Goal: Information Seeking & Learning: Learn about a topic

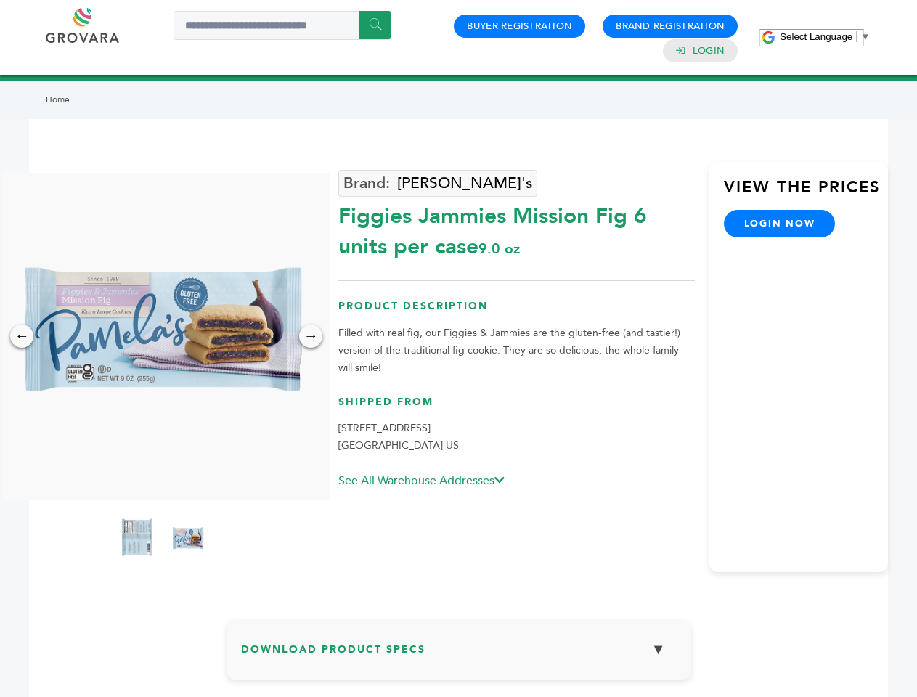
click at [824, 36] on span "Select Language" at bounding box center [815, 36] width 73 height 11
click at [163, 336] on img at bounding box center [162, 336] width 327 height 327
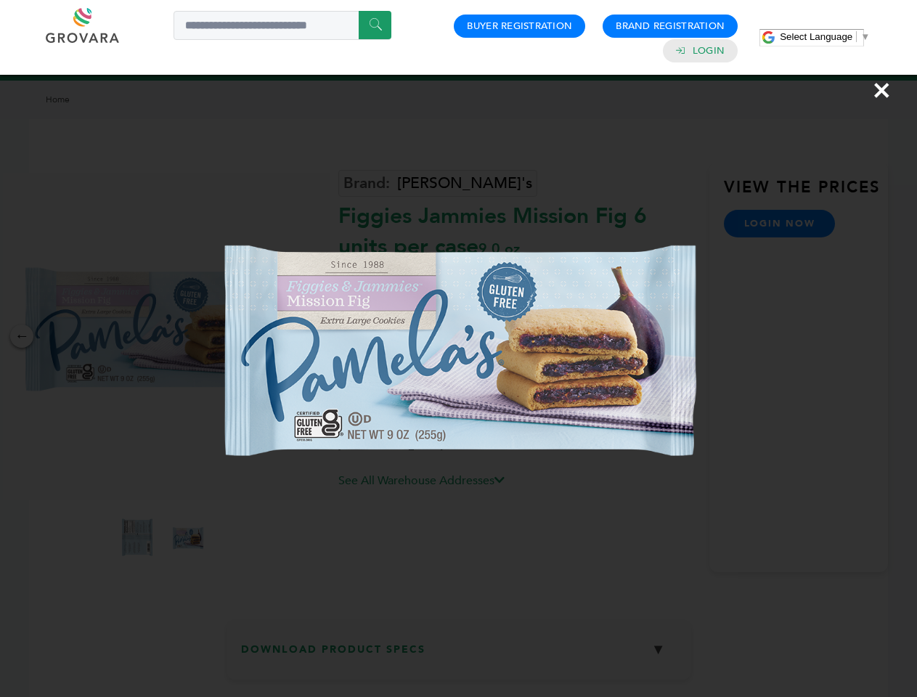
click at [22, 336] on div "×" at bounding box center [458, 348] width 917 height 697
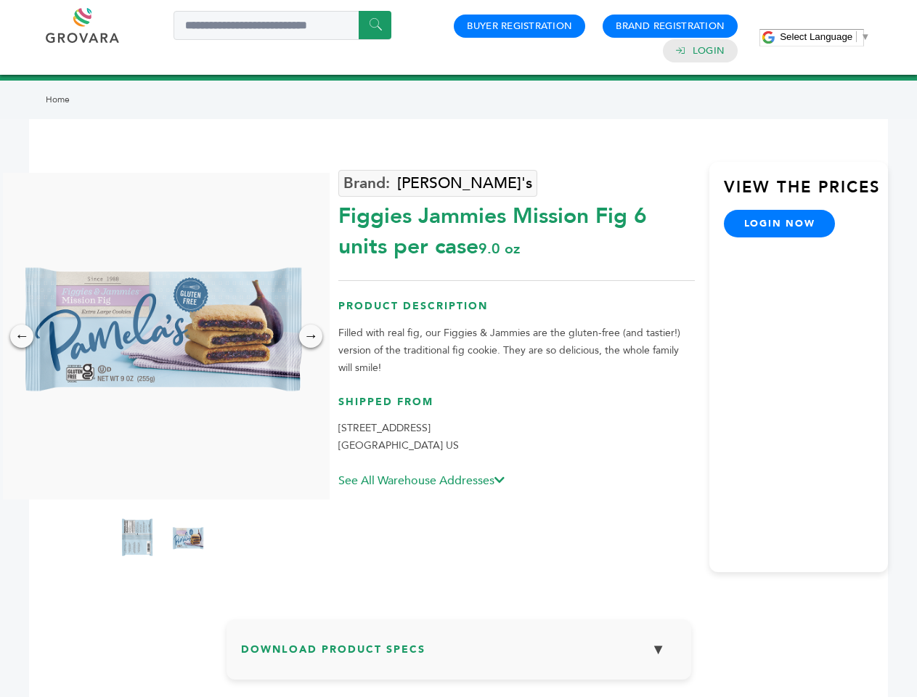
click at [311, 336] on div "→" at bounding box center [310, 335] width 23 height 23
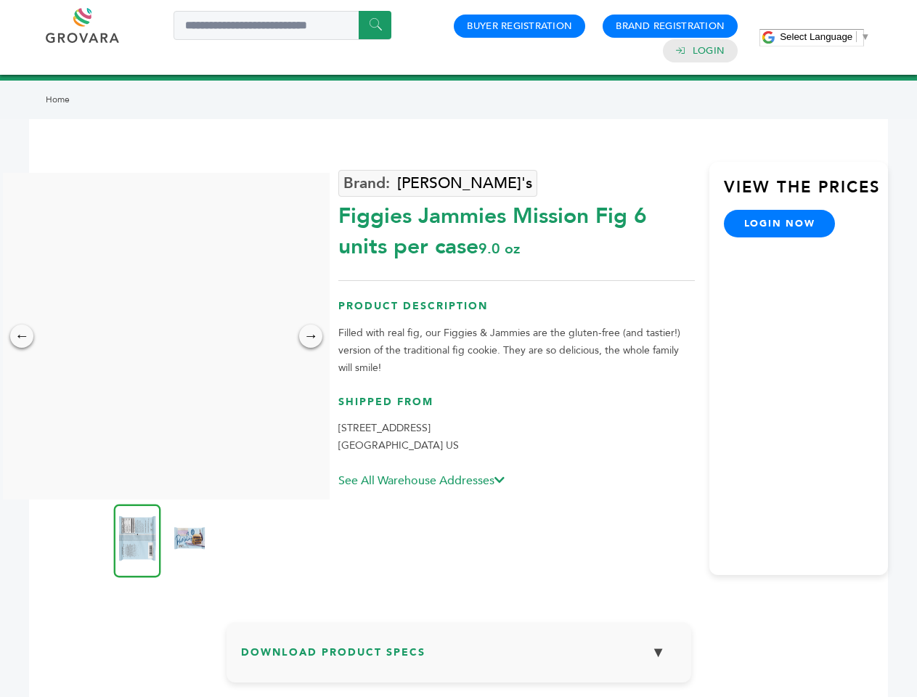
click at [137, 539] on img at bounding box center [137, 540] width 47 height 73
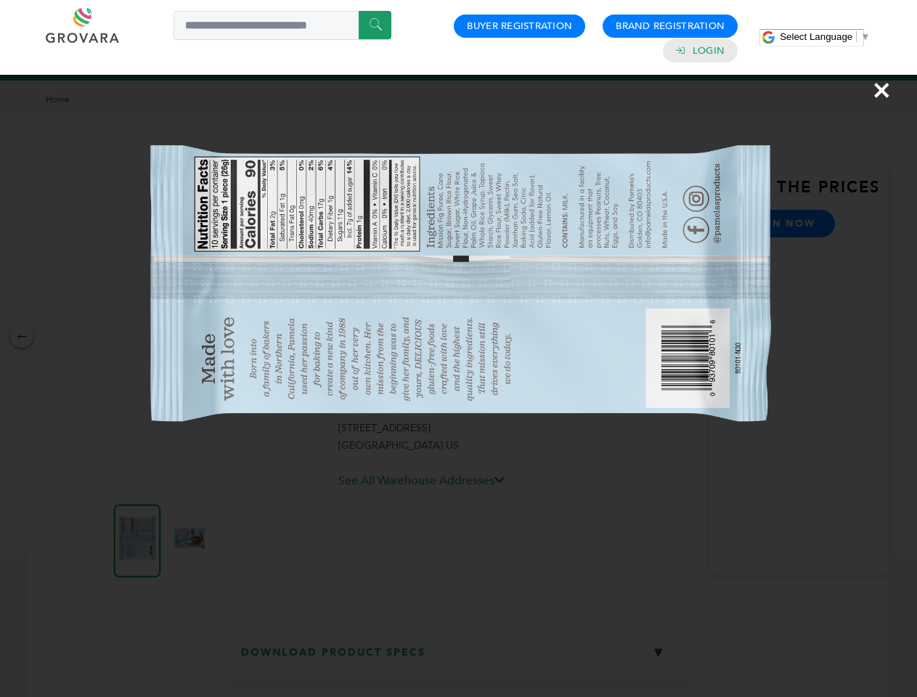
click at [188, 539] on div "×" at bounding box center [458, 348] width 917 height 697
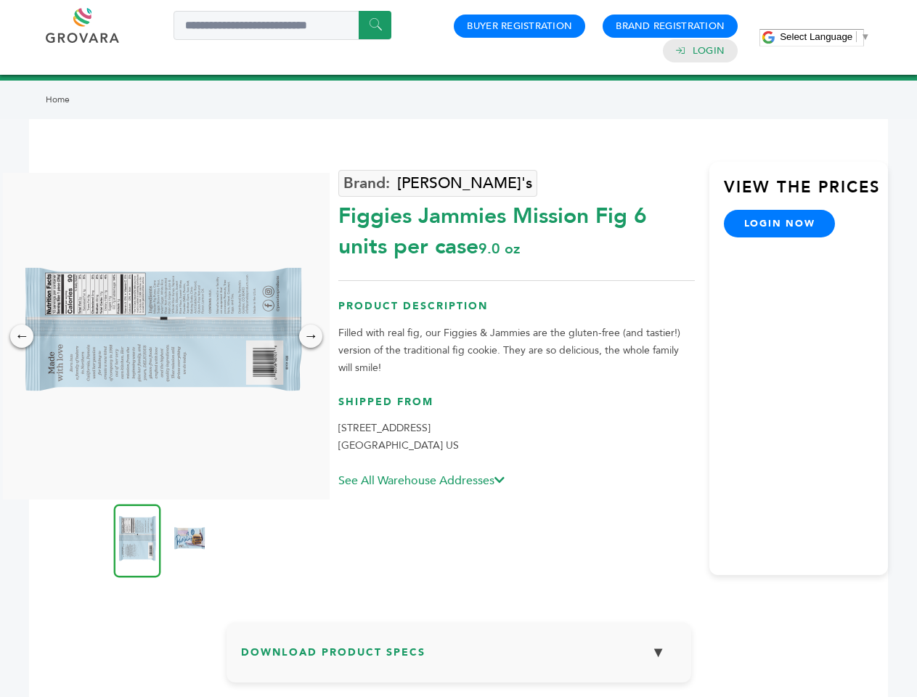
click at [459, 655] on h3 "Download Product Specs ▼" at bounding box center [458, 657] width 435 height 42
